Goal: Find specific page/section: Find specific page/section

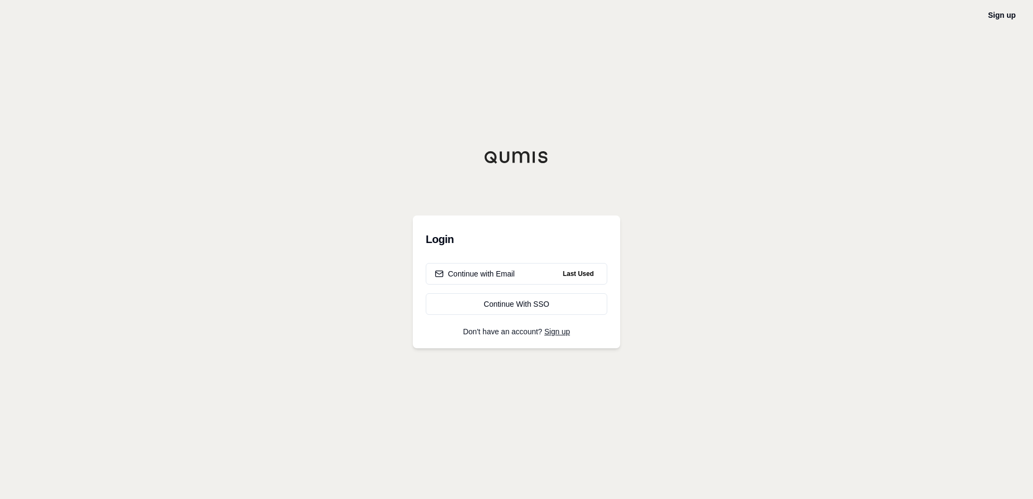
drag, startPoint x: 499, startPoint y: 272, endPoint x: 487, endPoint y: 236, distance: 37.9
click at [487, 236] on div "Login Continue with Email Last Used Continue With SSO Don't have an account? Si…" at bounding box center [517, 282] width 208 height 133
click at [494, 271] on div "Continue with Email" at bounding box center [475, 274] width 80 height 11
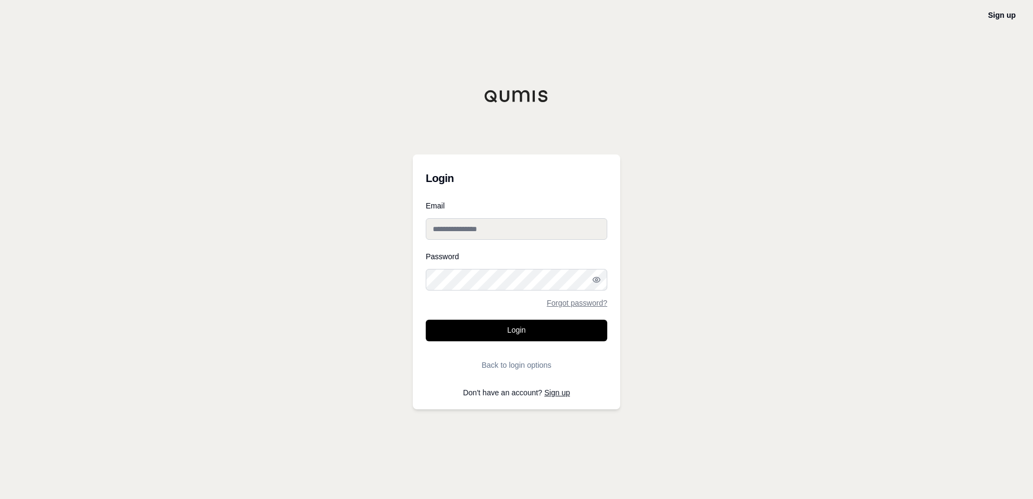
type input "**********"
click at [496, 331] on button "Login" at bounding box center [517, 331] width 182 height 22
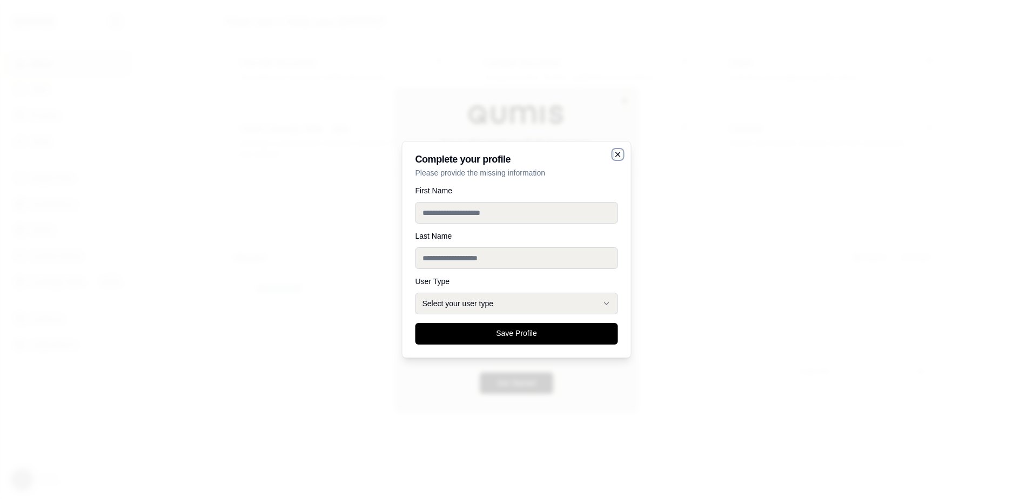
click at [618, 158] on icon "button" at bounding box center [618, 154] width 9 height 9
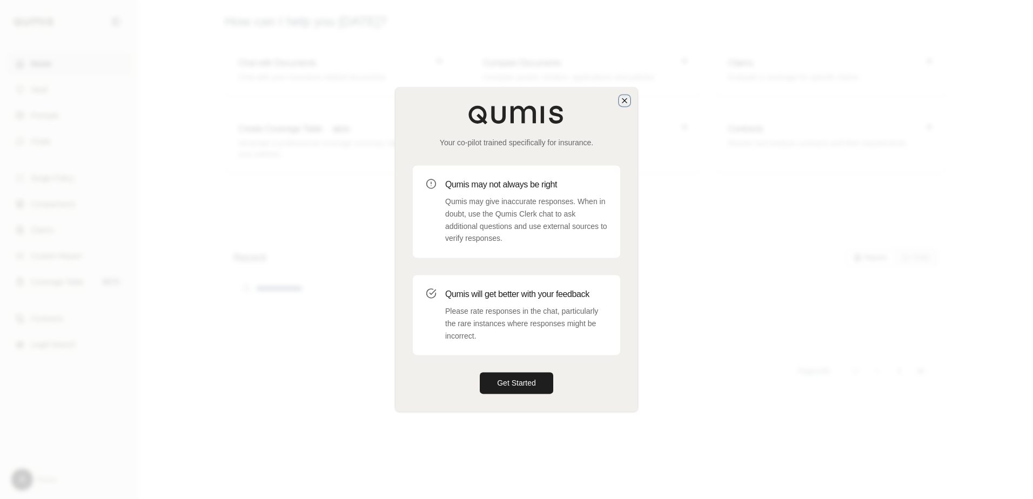
click at [625, 100] on icon "button" at bounding box center [624, 100] width 9 height 9
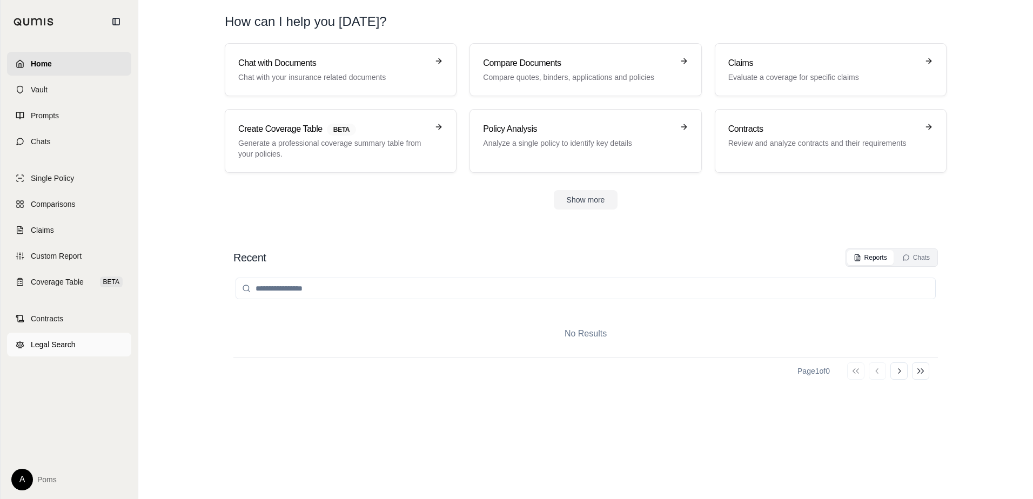
click at [69, 348] on span "Legal Search" at bounding box center [53, 344] width 45 height 11
click at [422, 291] on input "search" at bounding box center [586, 289] width 700 height 22
click at [343, 287] on input "search" at bounding box center [586, 289] width 700 height 22
